Goal: Task Accomplishment & Management: Manage account settings

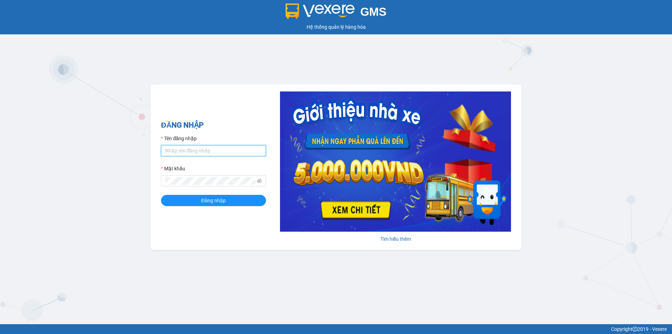
click at [234, 153] on input "Tên đăng nhập" at bounding box center [213, 150] width 105 height 11
type input "vpsphtaphuong.hkot"
click at [161, 195] on button "Đăng nhập" at bounding box center [213, 200] width 105 height 11
click at [264, 179] on span at bounding box center [213, 180] width 105 height 11
click at [262, 181] on span at bounding box center [213, 180] width 105 height 11
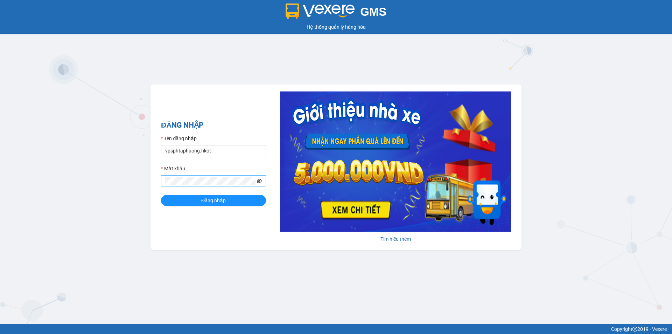
click at [259, 181] on icon "eye-invisible" at bounding box center [259, 180] width 5 height 5
click at [161, 195] on button "Đăng nhập" at bounding box center [213, 200] width 105 height 11
